Goal: Task Accomplishment & Management: Manage account settings

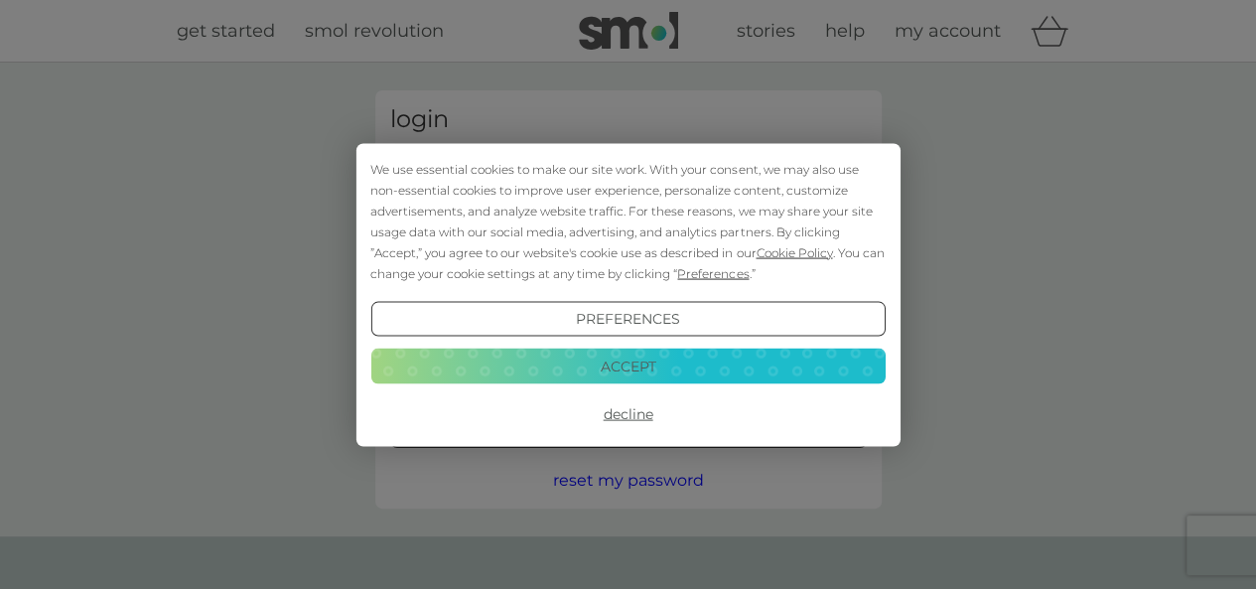
click at [652, 365] on button "Accept" at bounding box center [627, 366] width 514 height 36
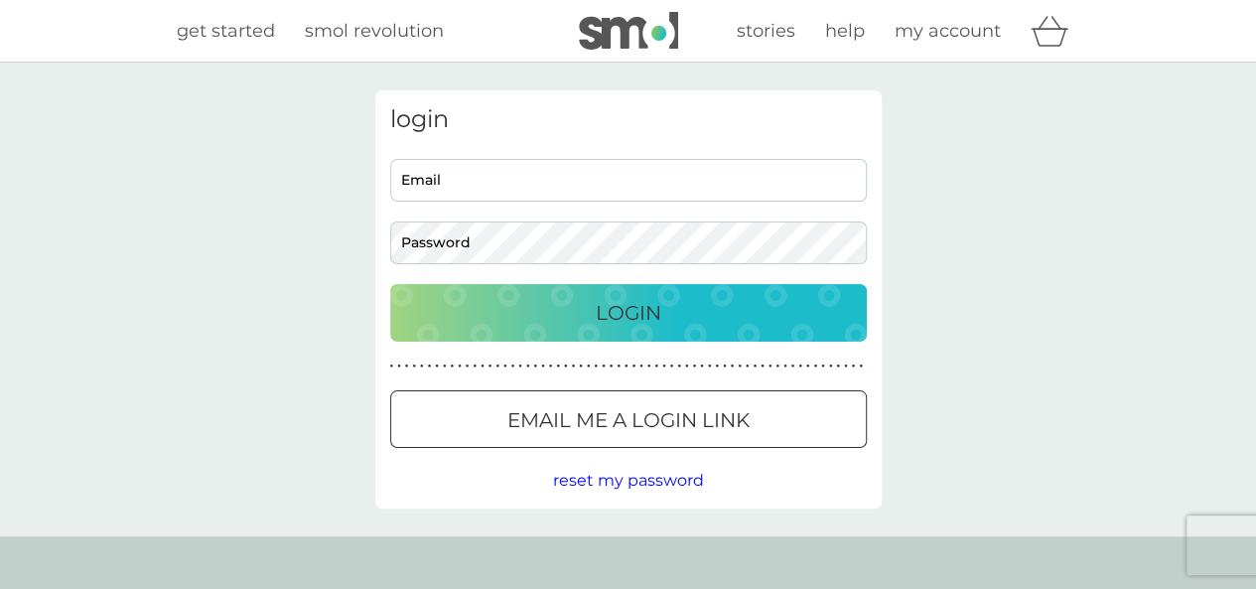
click at [516, 179] on input "Email" at bounding box center [628, 180] width 476 height 43
type input "[EMAIL_ADDRESS][DOMAIN_NAME]"
click at [390, 284] on button "Login" at bounding box center [628, 313] width 476 height 58
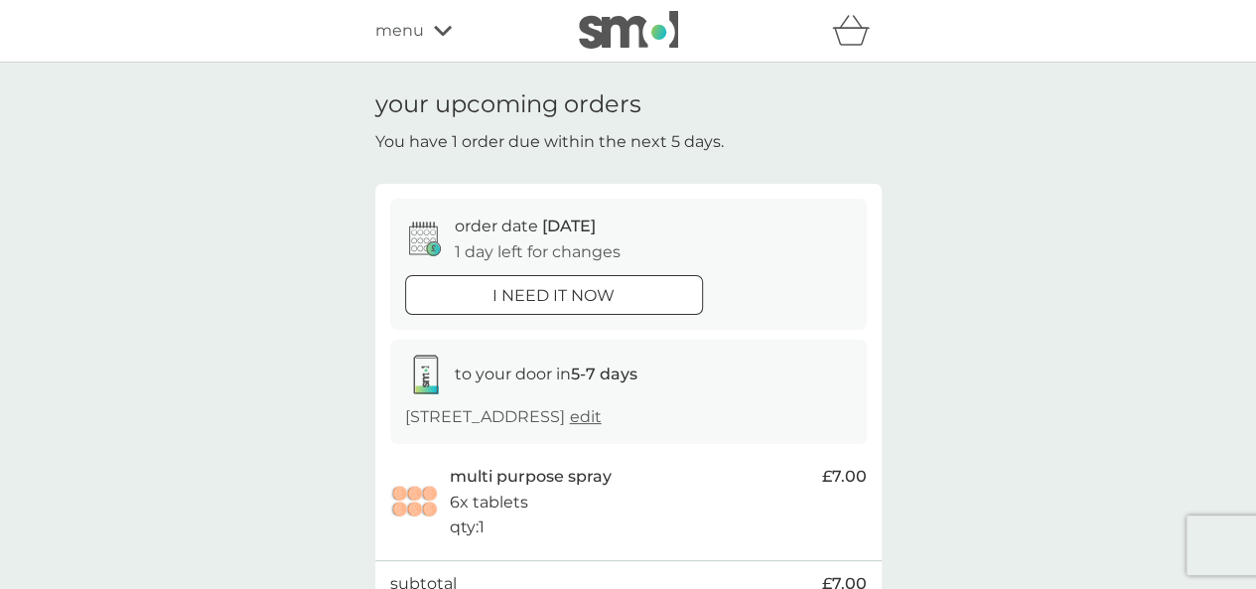
click at [592, 241] on p "1 day left for changes" at bounding box center [538, 252] width 166 height 26
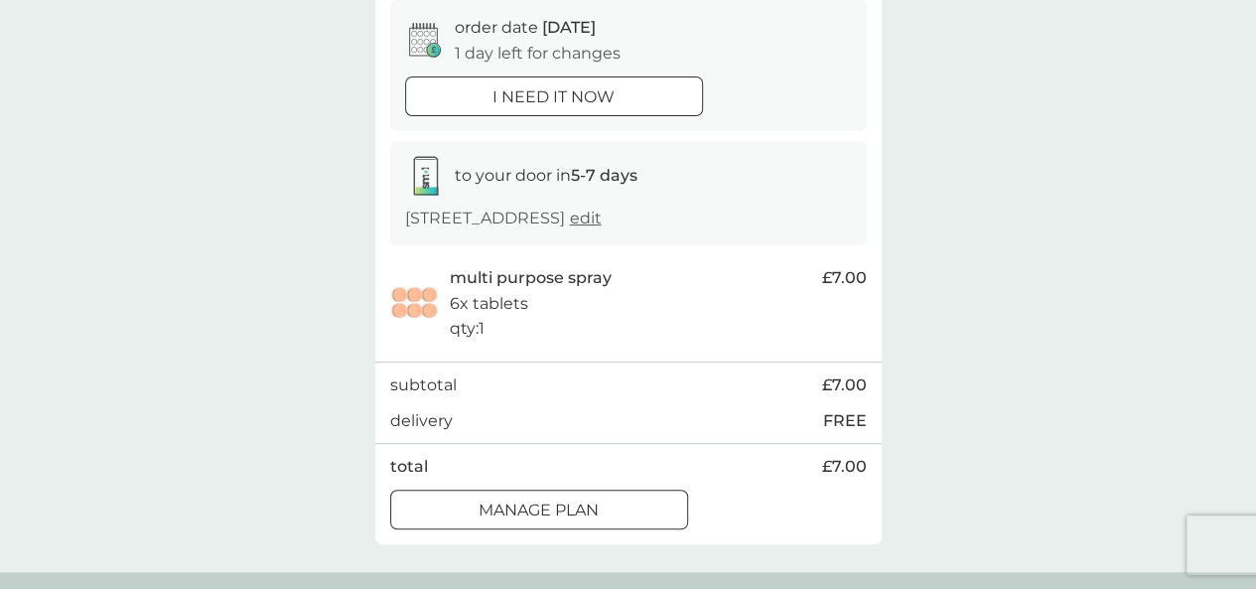
scroll to position [238, 0]
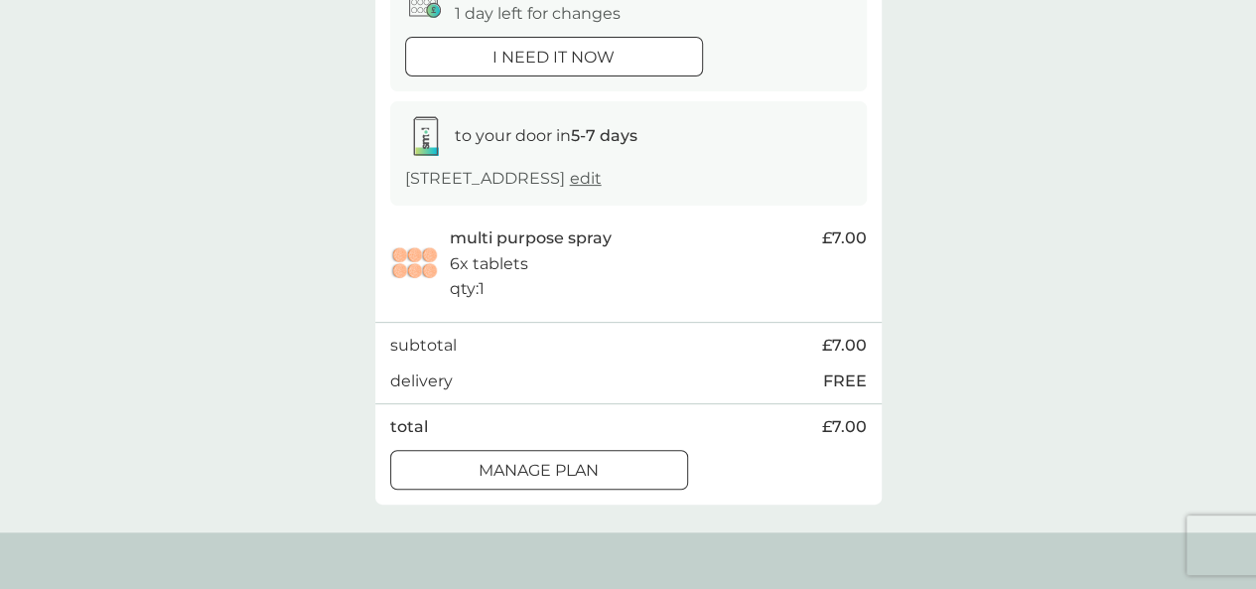
click at [582, 475] on p "Manage plan" at bounding box center [538, 471] width 120 height 26
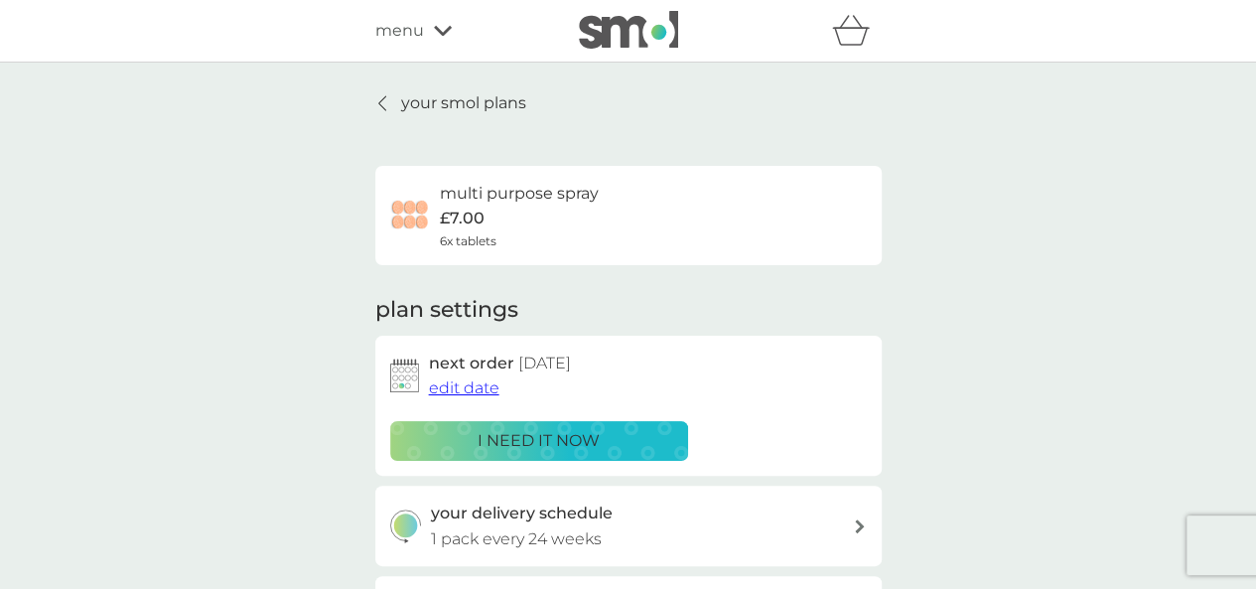
click at [941, 477] on div "your smol plans multi purpose spray £7.00 6x tablets plan settings next order […" at bounding box center [628, 476] width 1256 height 826
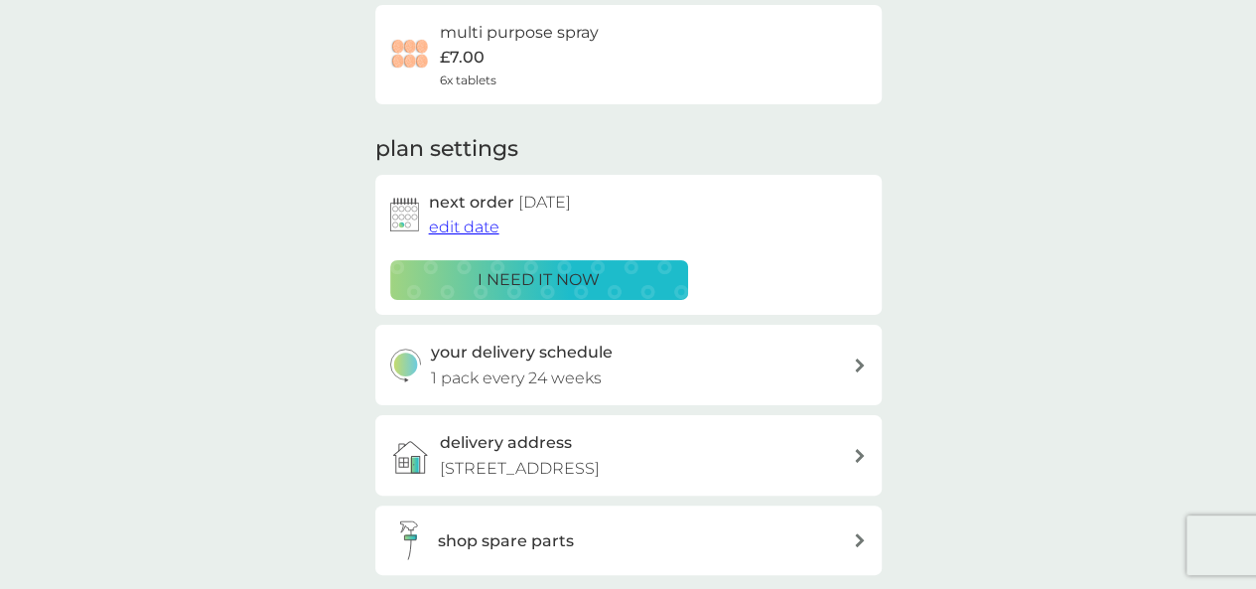
scroll to position [159, 0]
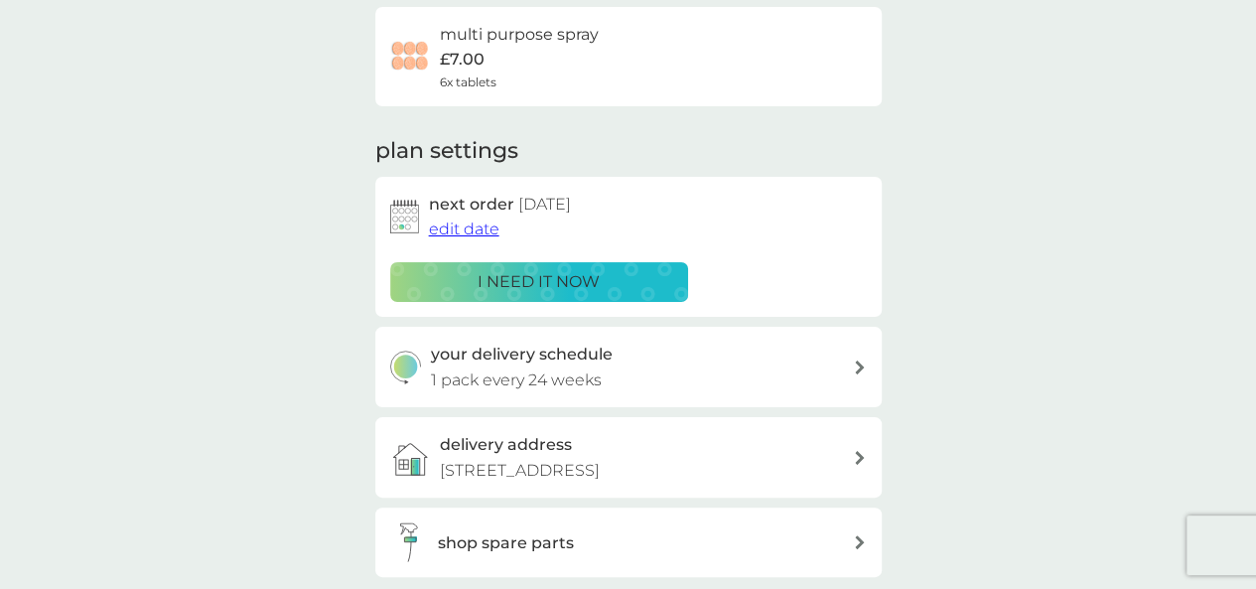
click at [469, 226] on span "edit date" at bounding box center [464, 228] width 70 height 19
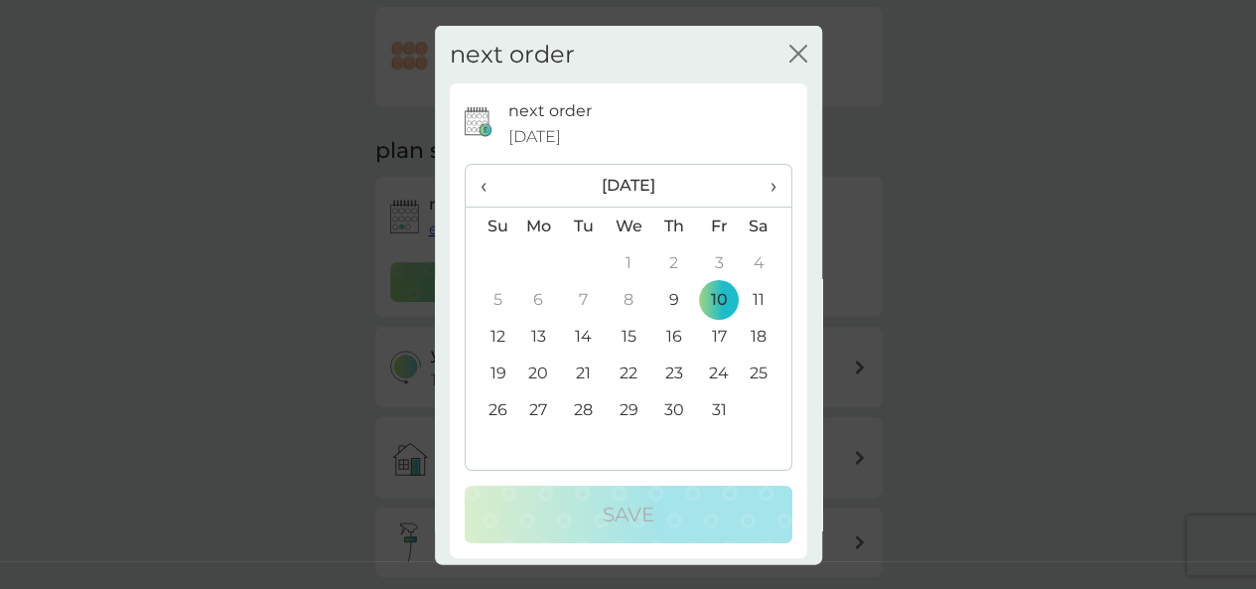
click at [789, 60] on icon "close" at bounding box center [798, 53] width 18 height 18
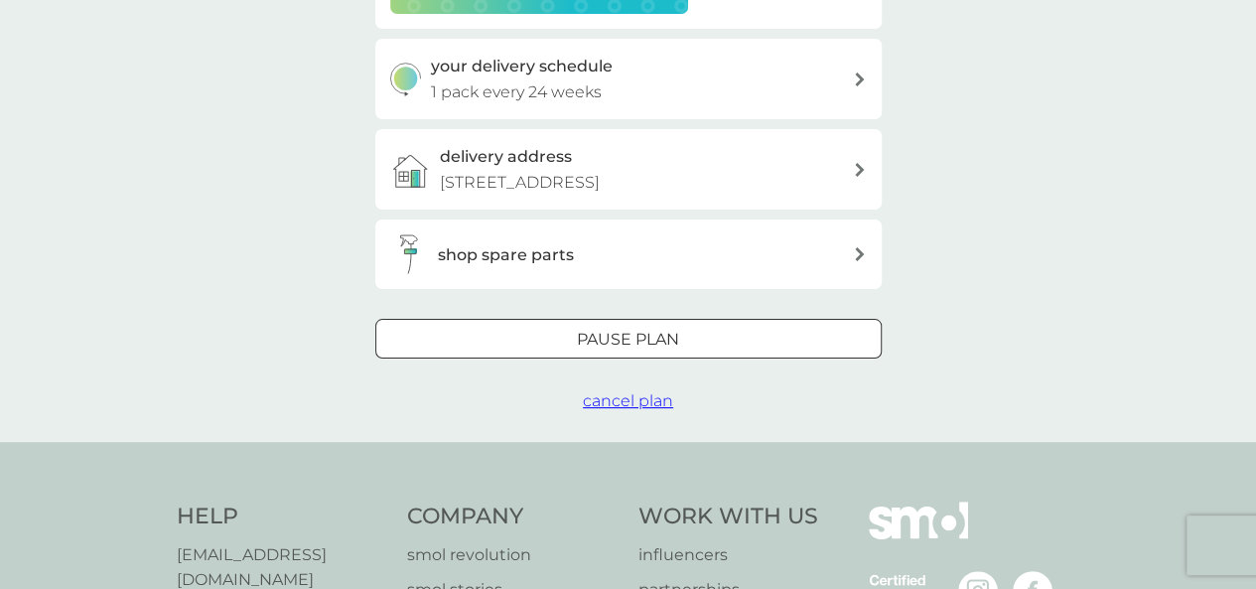
scroll to position [472, 0]
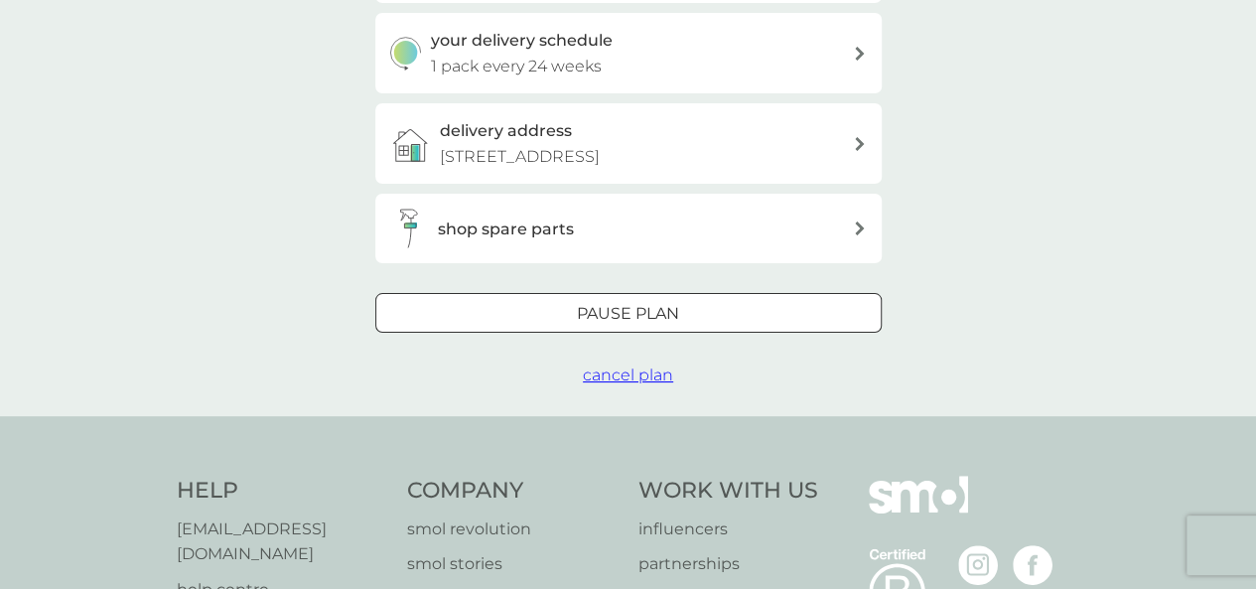
click at [722, 313] on div "Pause plan" at bounding box center [628, 314] width 504 height 26
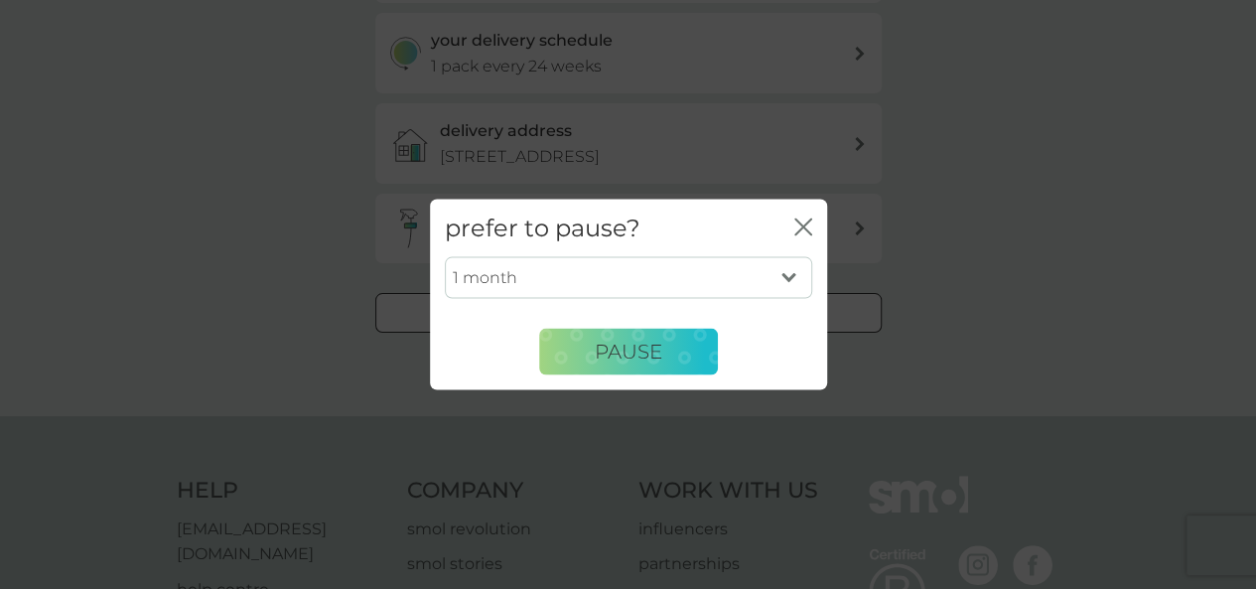
click at [792, 278] on select "1 month 2 months 3 months 4 months 5 months 6 months" at bounding box center [628, 278] width 367 height 42
select select "3"
click at [445, 257] on select "1 month 2 months 3 months 4 months 5 months 6 months" at bounding box center [628, 278] width 367 height 42
click at [654, 337] on button "Pause" at bounding box center [628, 352] width 179 height 48
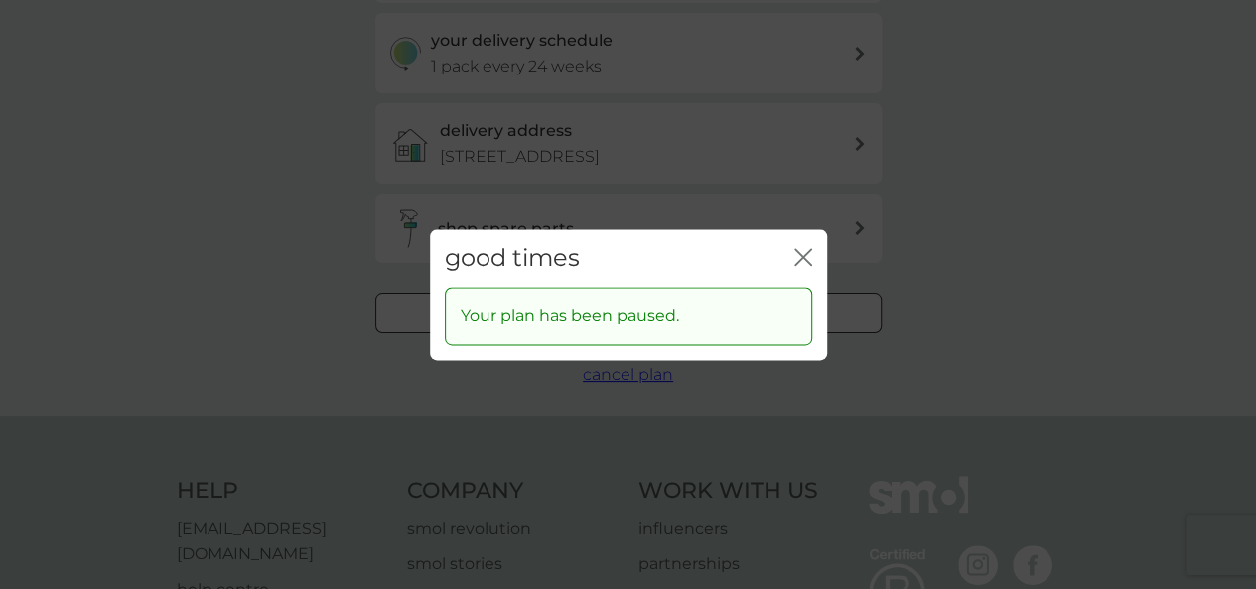
click at [808, 253] on icon "close" at bounding box center [803, 257] width 18 height 18
